Goal: Information Seeking & Learning: Learn about a topic

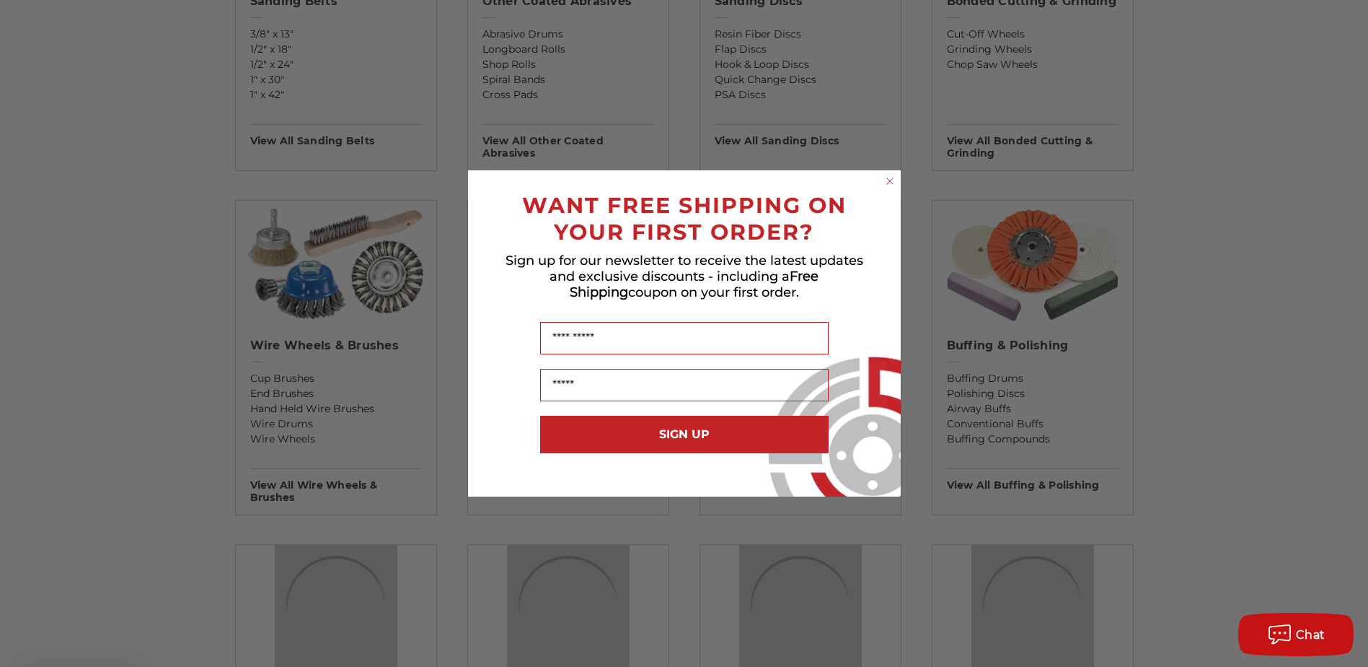
scroll to position [2803, 0]
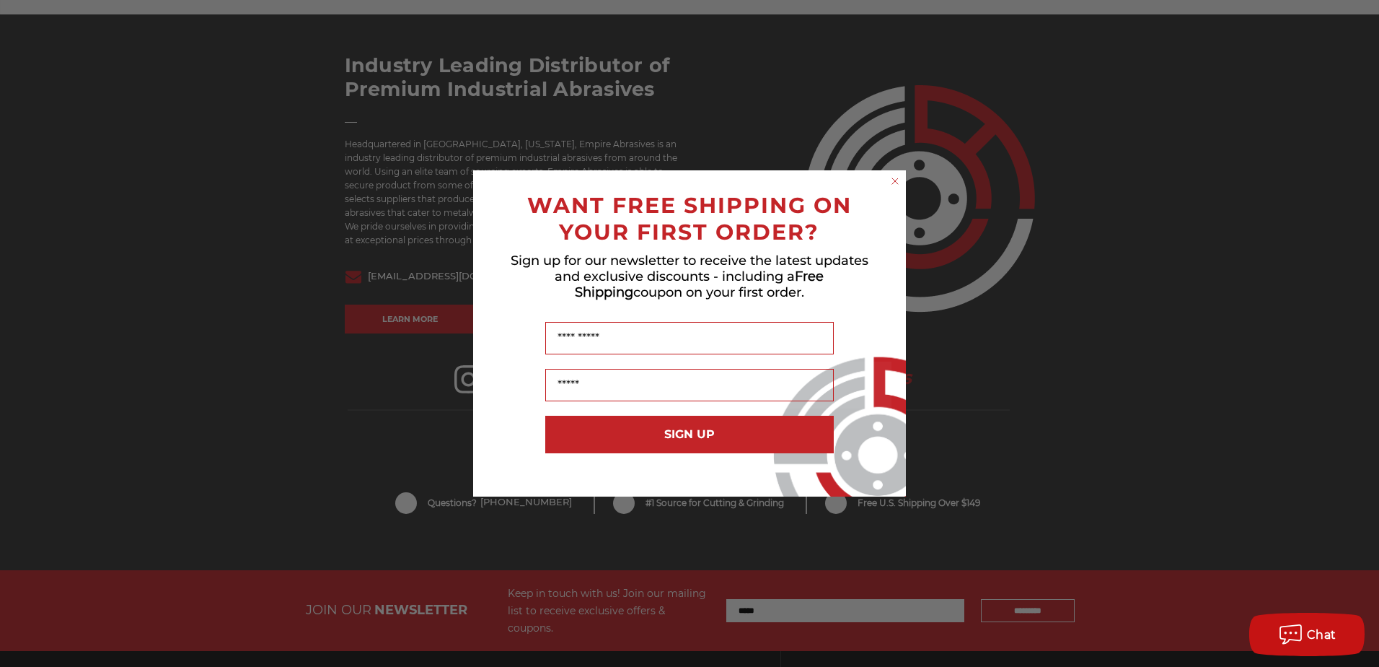
drag, startPoint x: 1374, startPoint y: 92, endPoint x: 968, endPoint y: 268, distance: 442.0
click at [892, 183] on circle "Close dialog" at bounding box center [896, 182] width 14 height 14
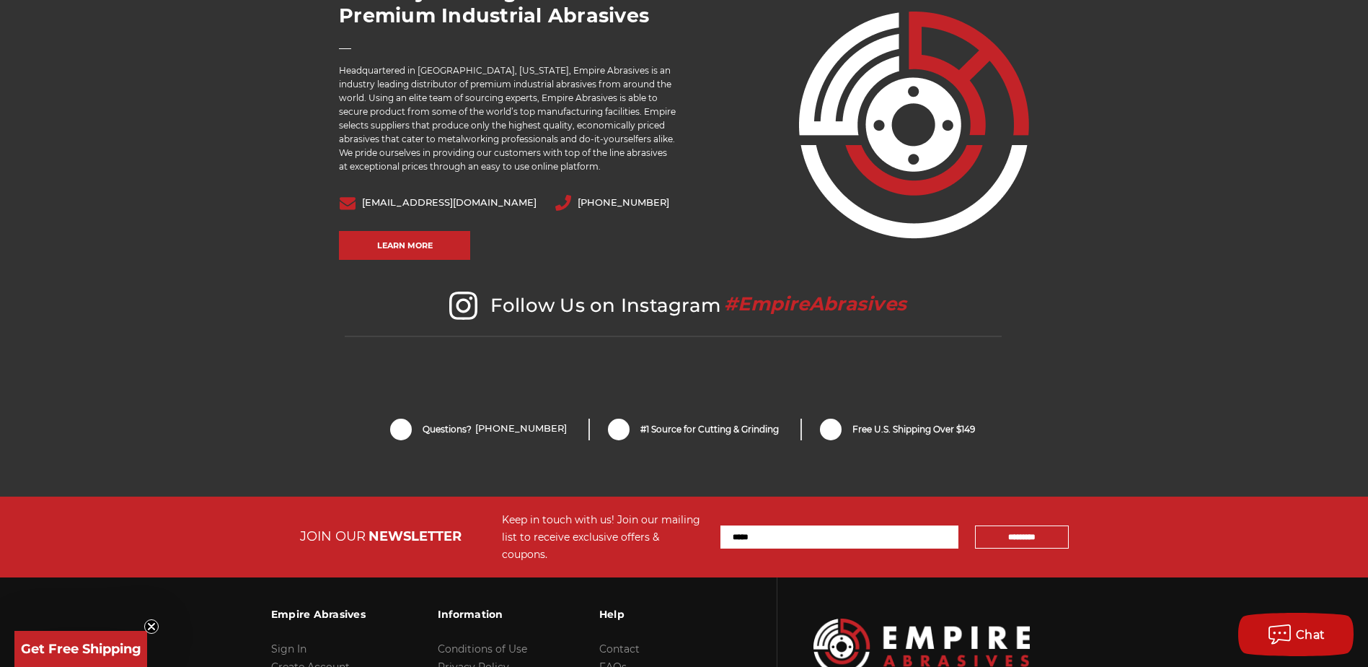
scroll to position [3030, 0]
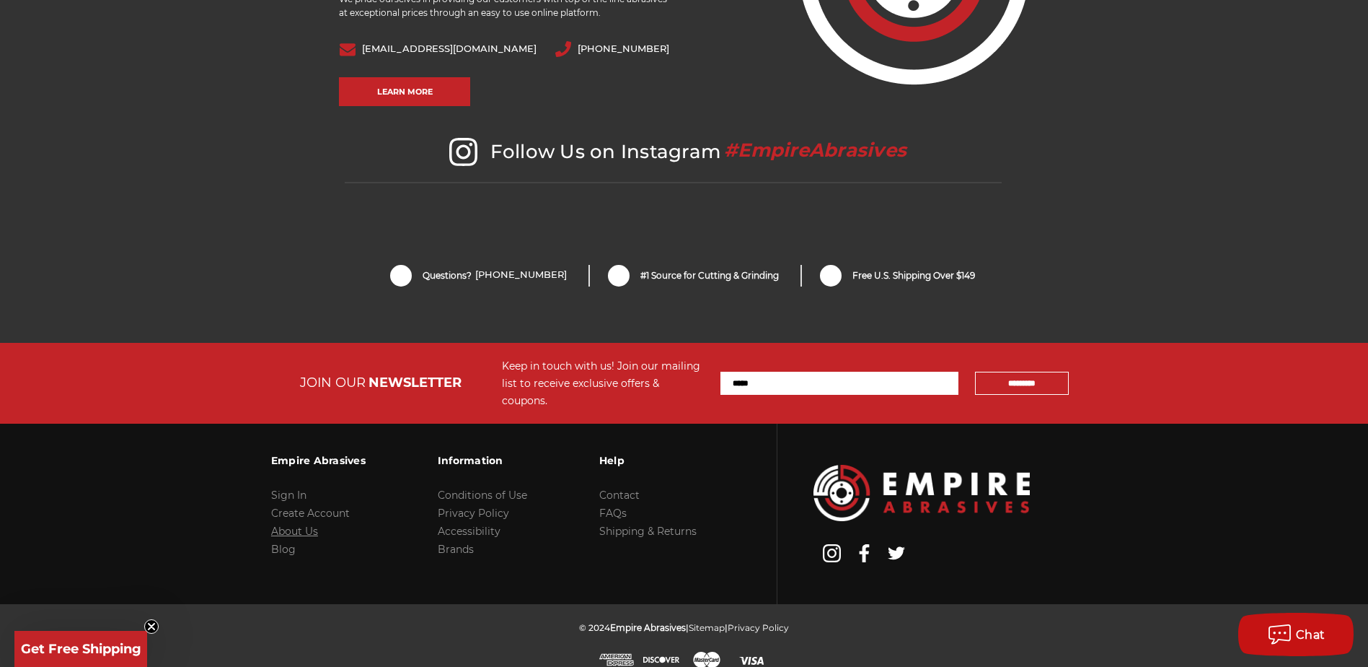
click at [305, 524] on link "About Us" at bounding box center [294, 530] width 47 height 13
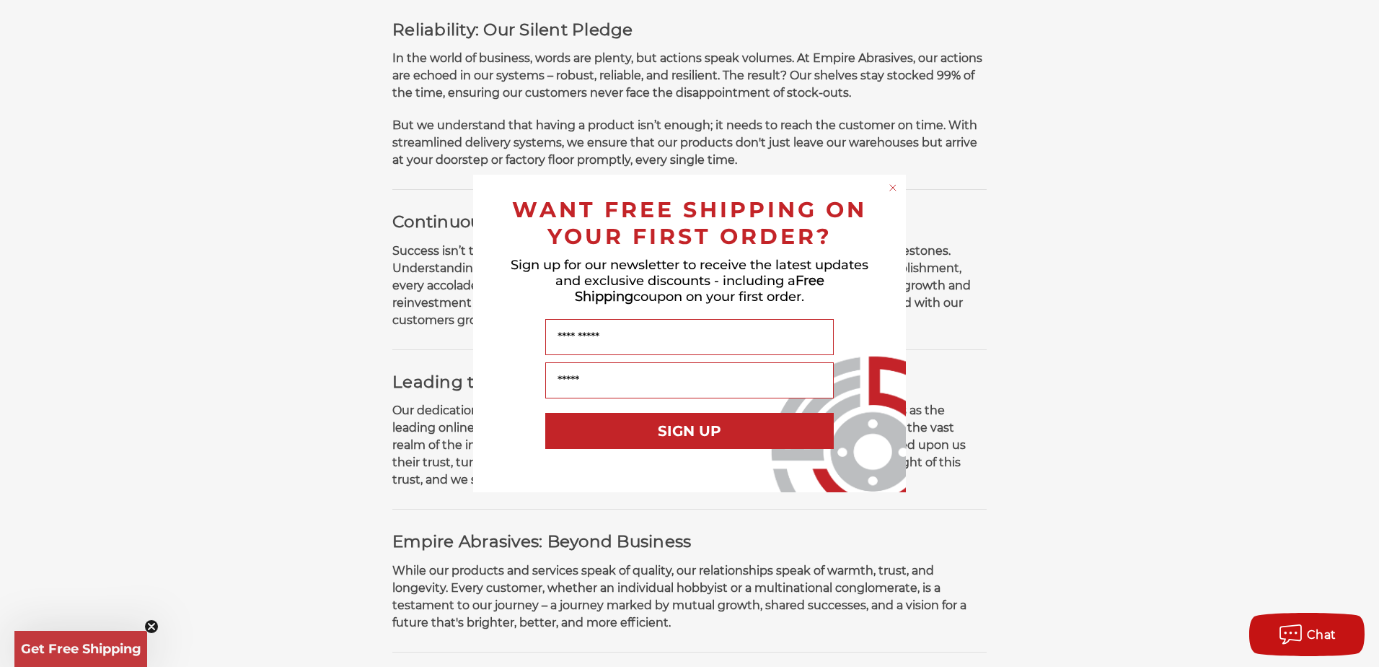
scroll to position [806, 0]
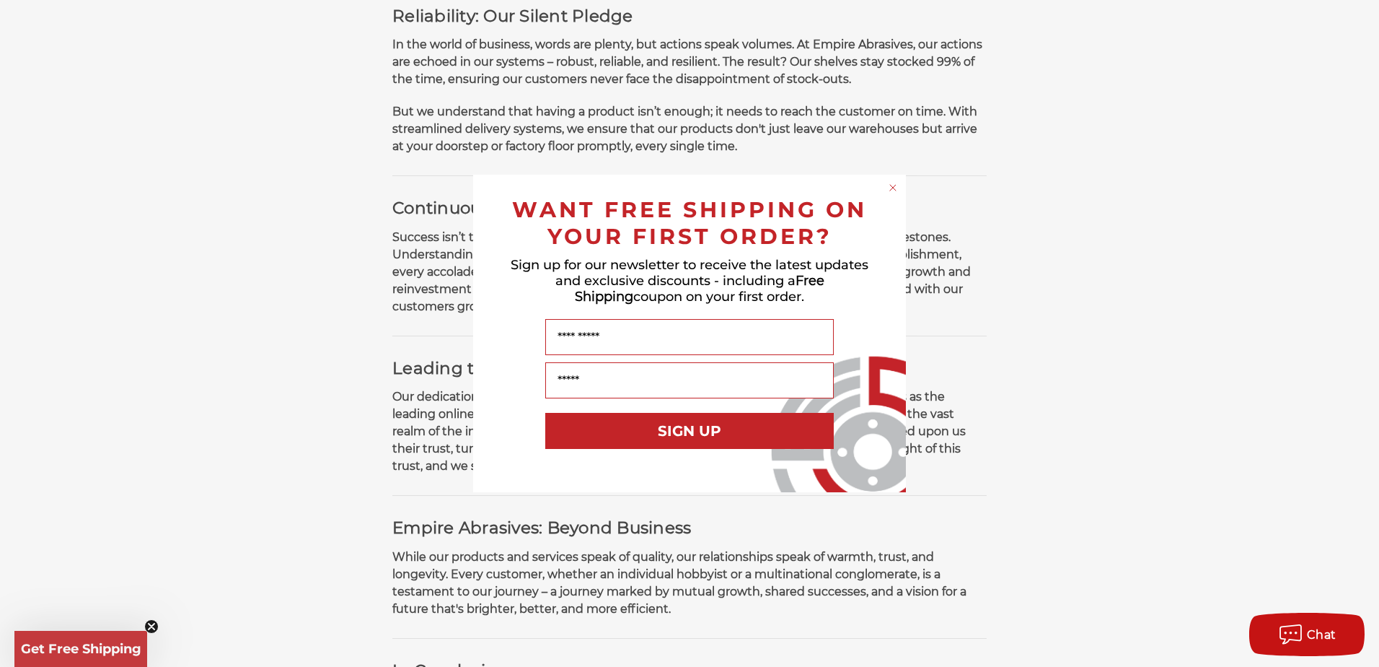
click at [898, 189] on circle "Close dialog" at bounding box center [894, 188] width 14 height 14
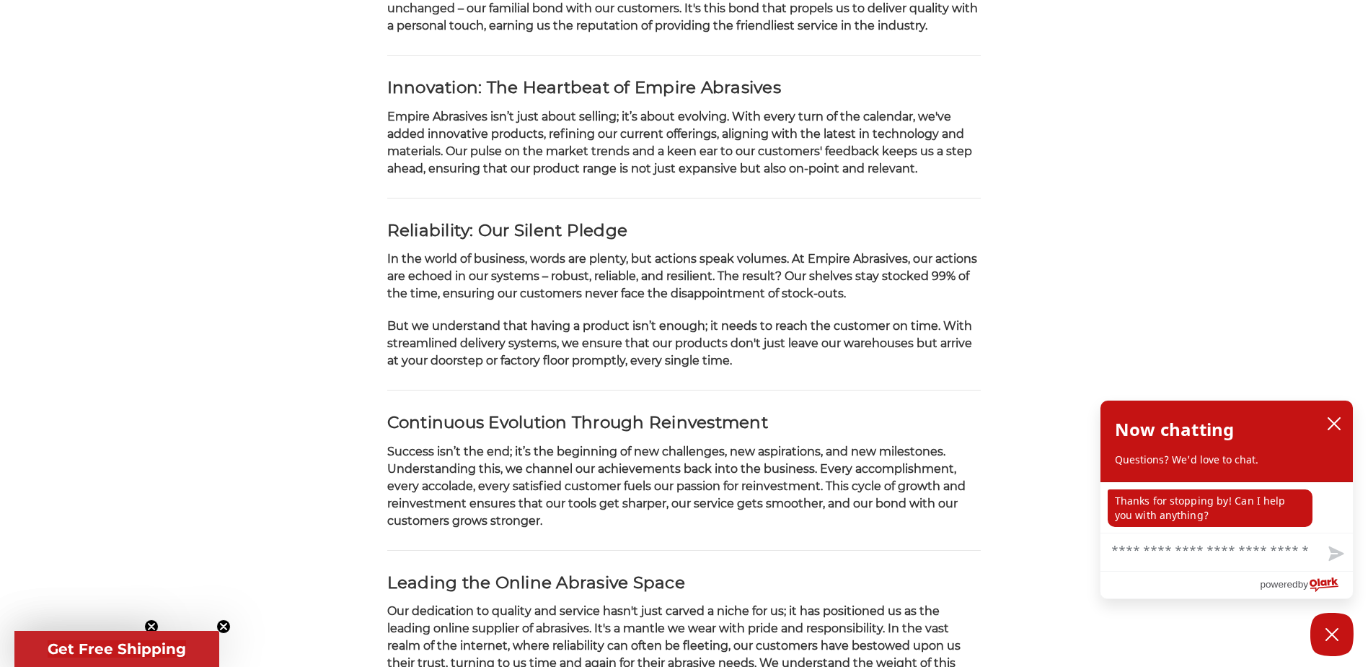
scroll to position [1516, 0]
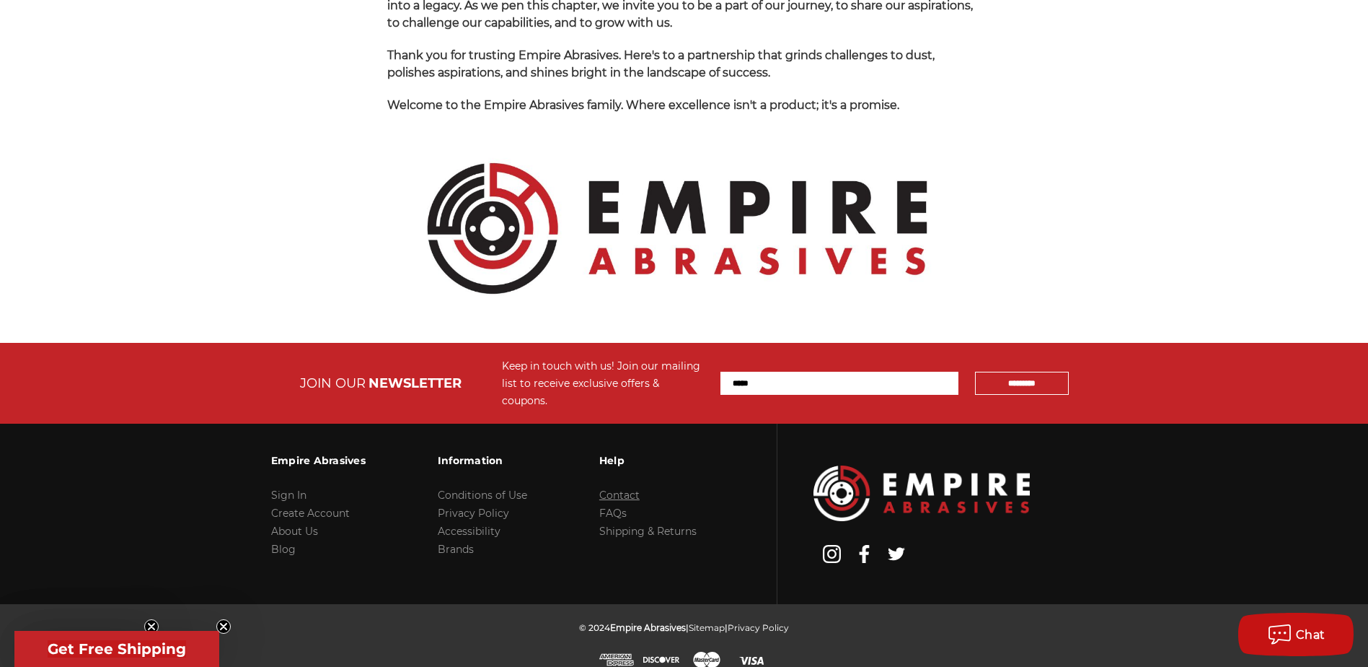
click at [618, 488] on link "Contact" at bounding box center [619, 494] width 40 height 13
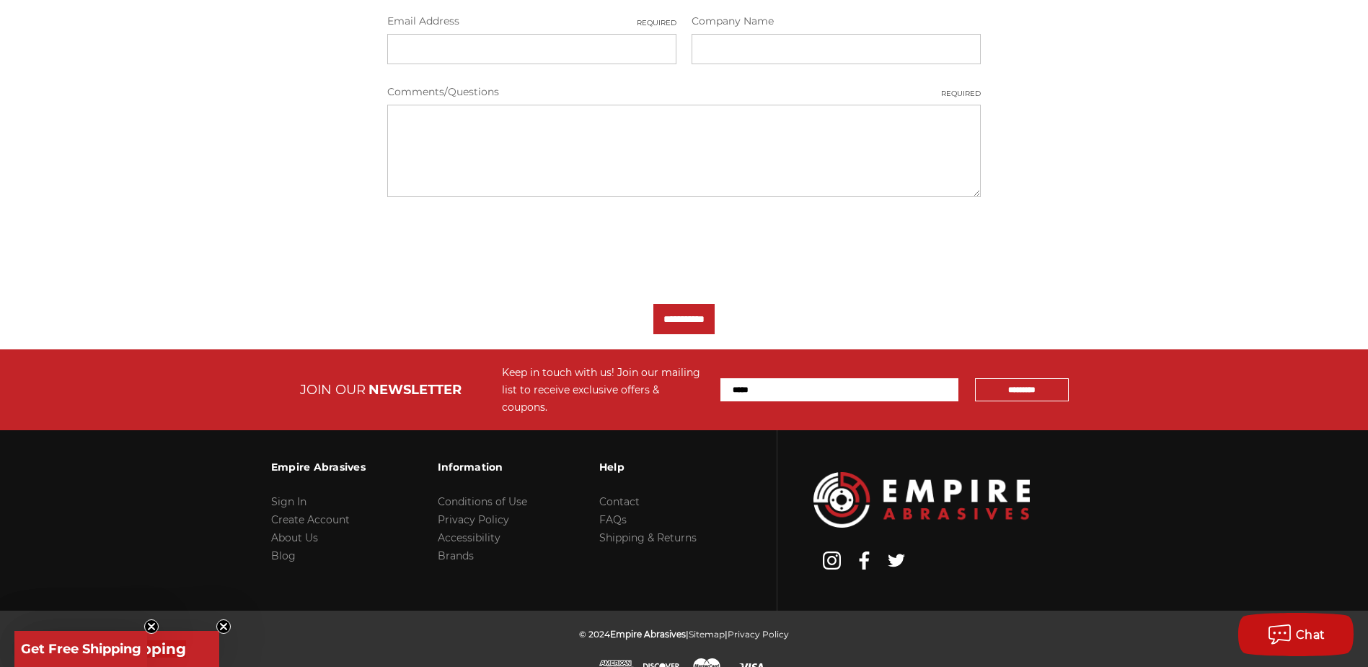
scroll to position [558, 0]
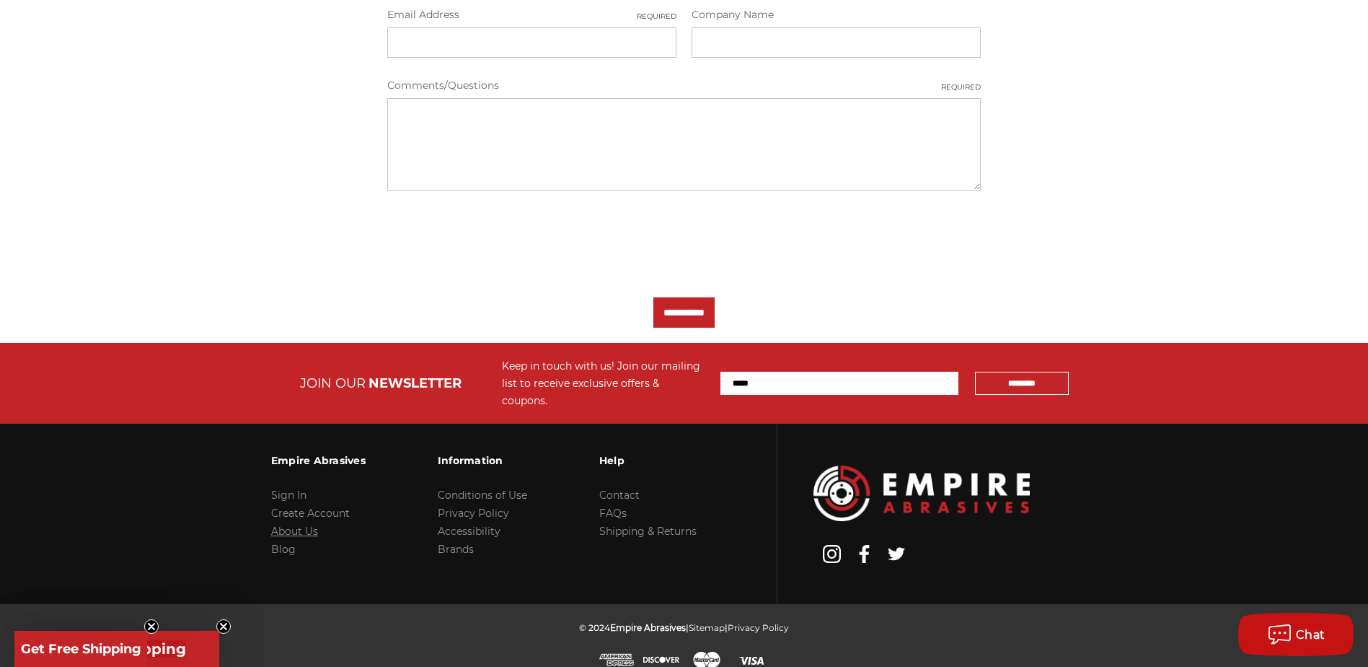
click at [295, 524] on link "About Us" at bounding box center [294, 530] width 47 height 13
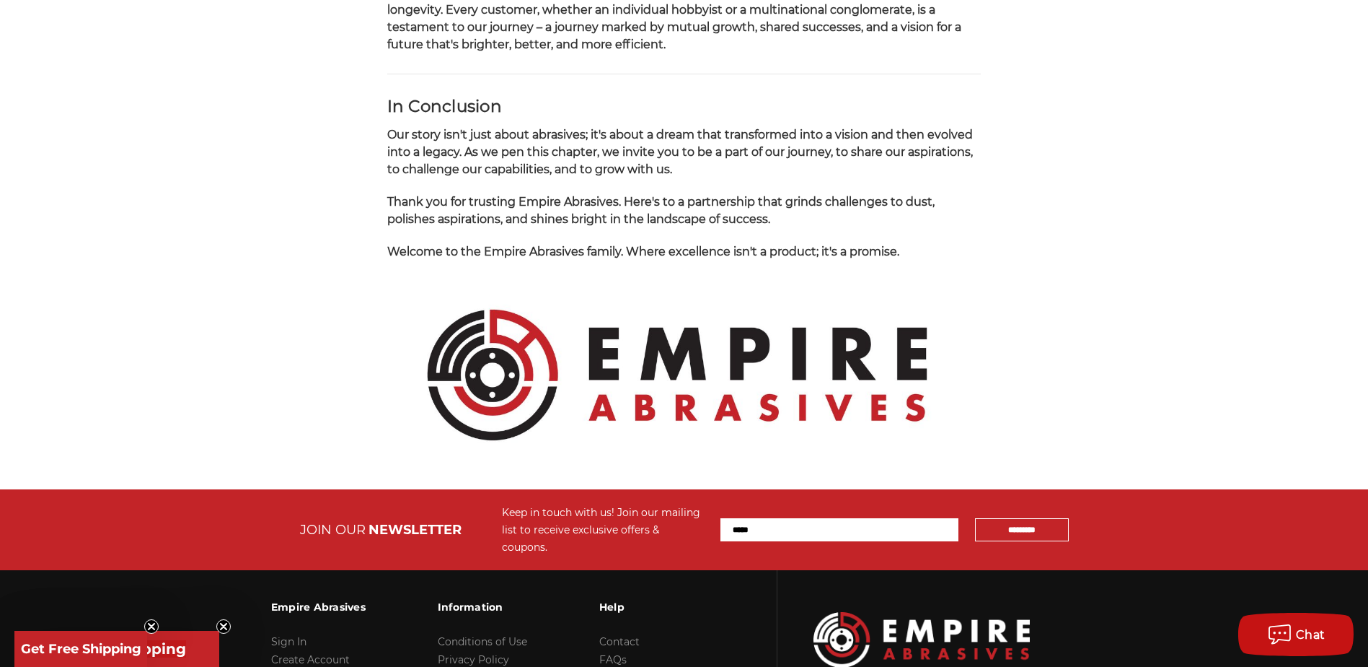
scroll to position [1371, 0]
